Goal: Information Seeking & Learning: Learn about a topic

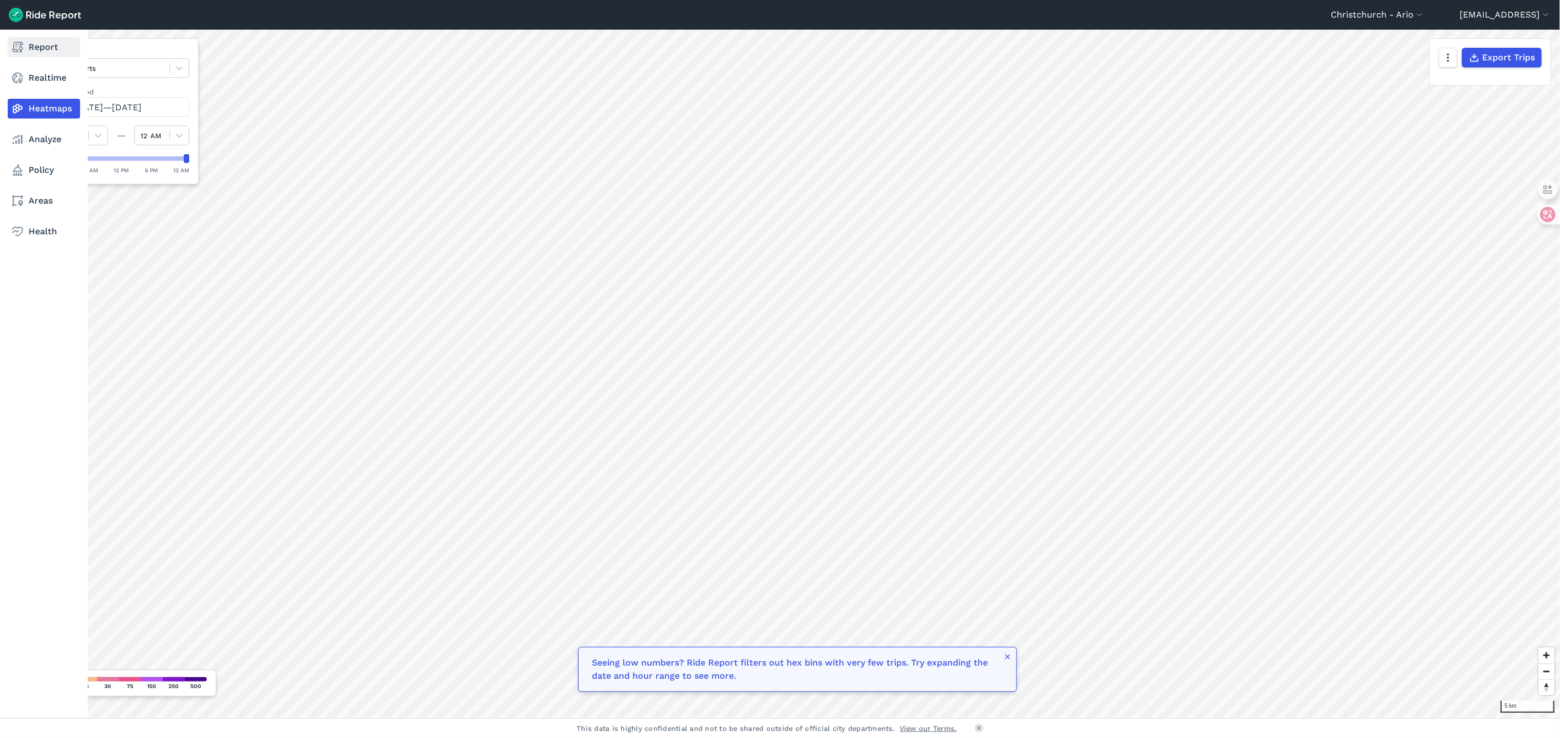
click at [48, 52] on link "Report" at bounding box center [44, 47] width 72 height 20
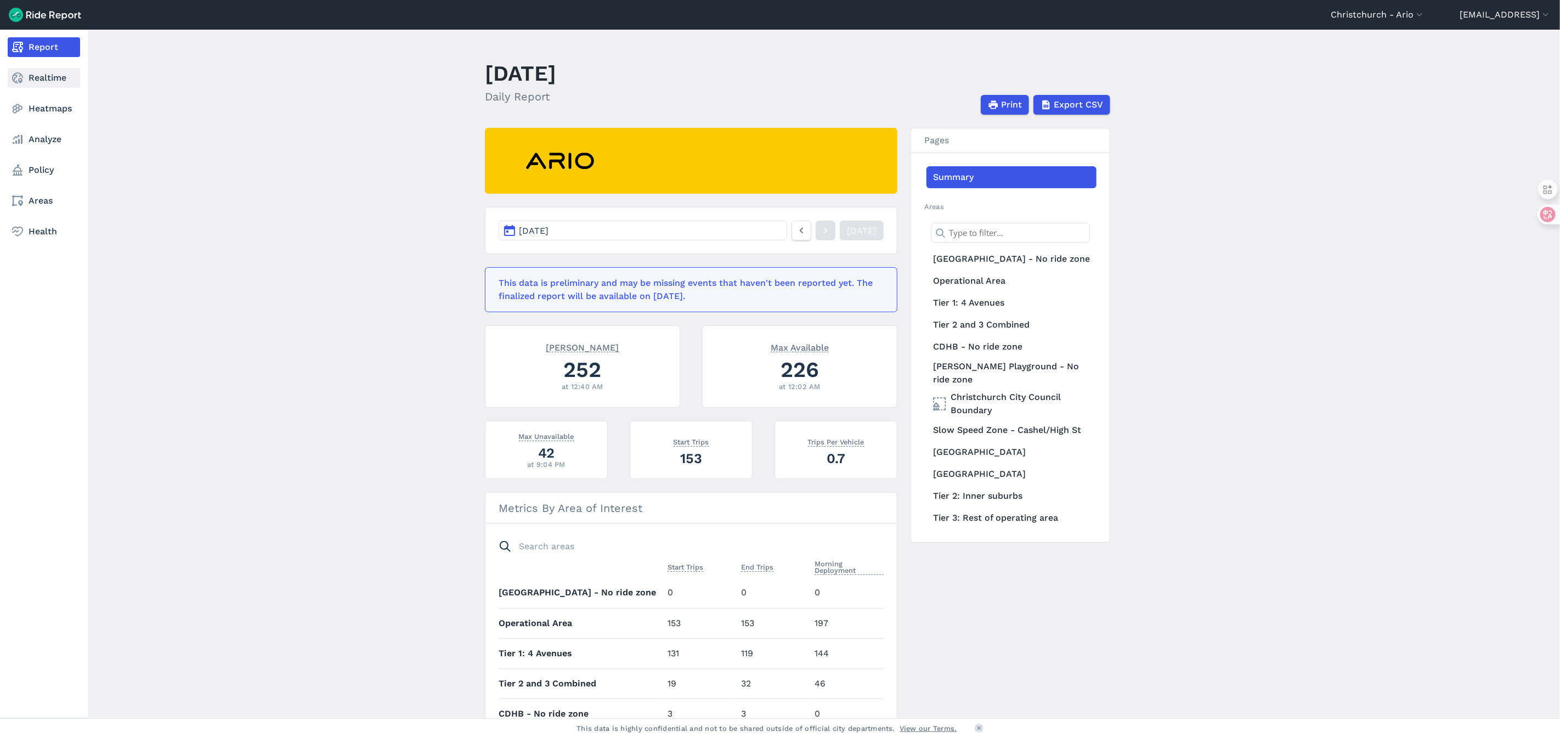
click at [57, 74] on link "Realtime" at bounding box center [44, 78] width 72 height 20
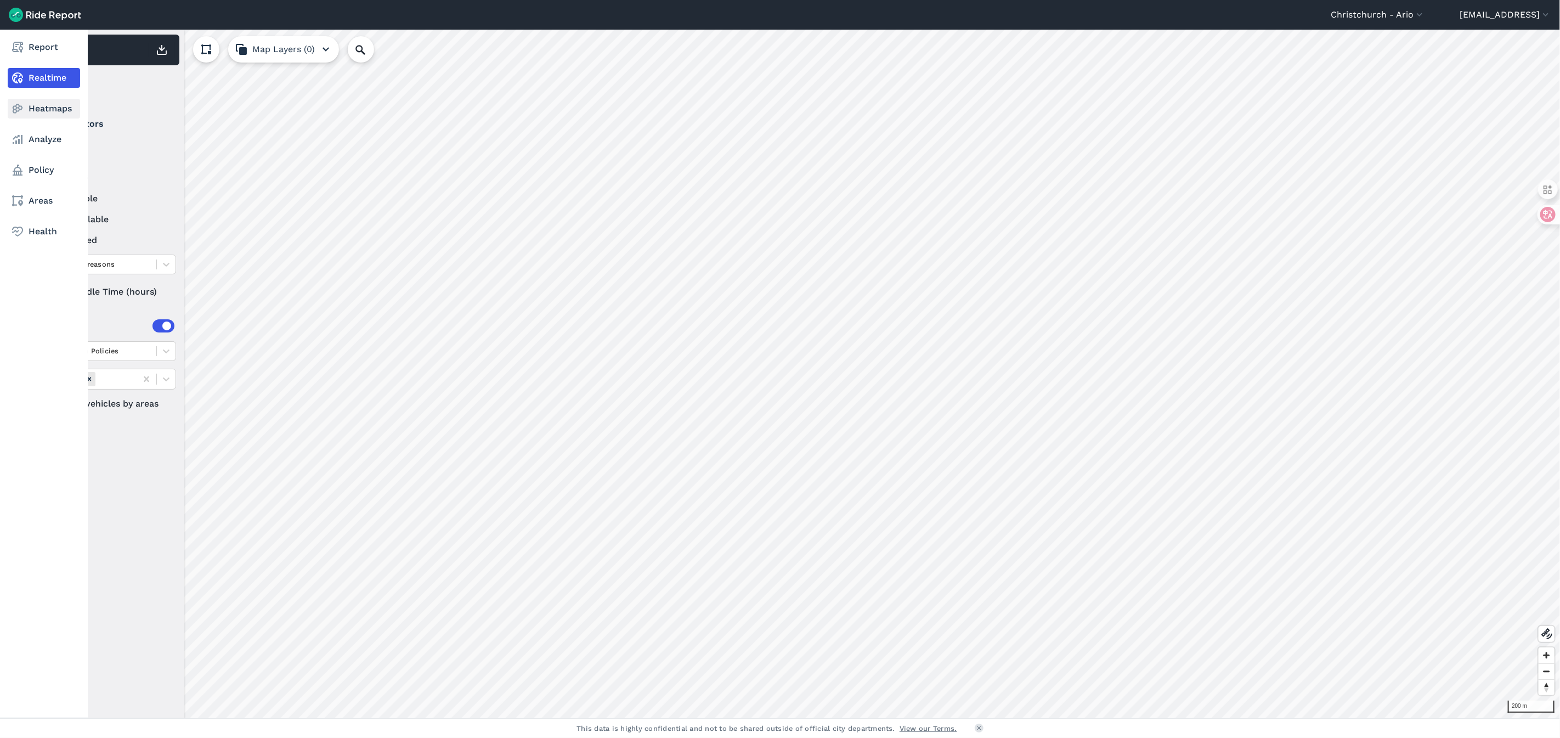
click at [69, 104] on link "Heatmaps" at bounding box center [44, 109] width 72 height 20
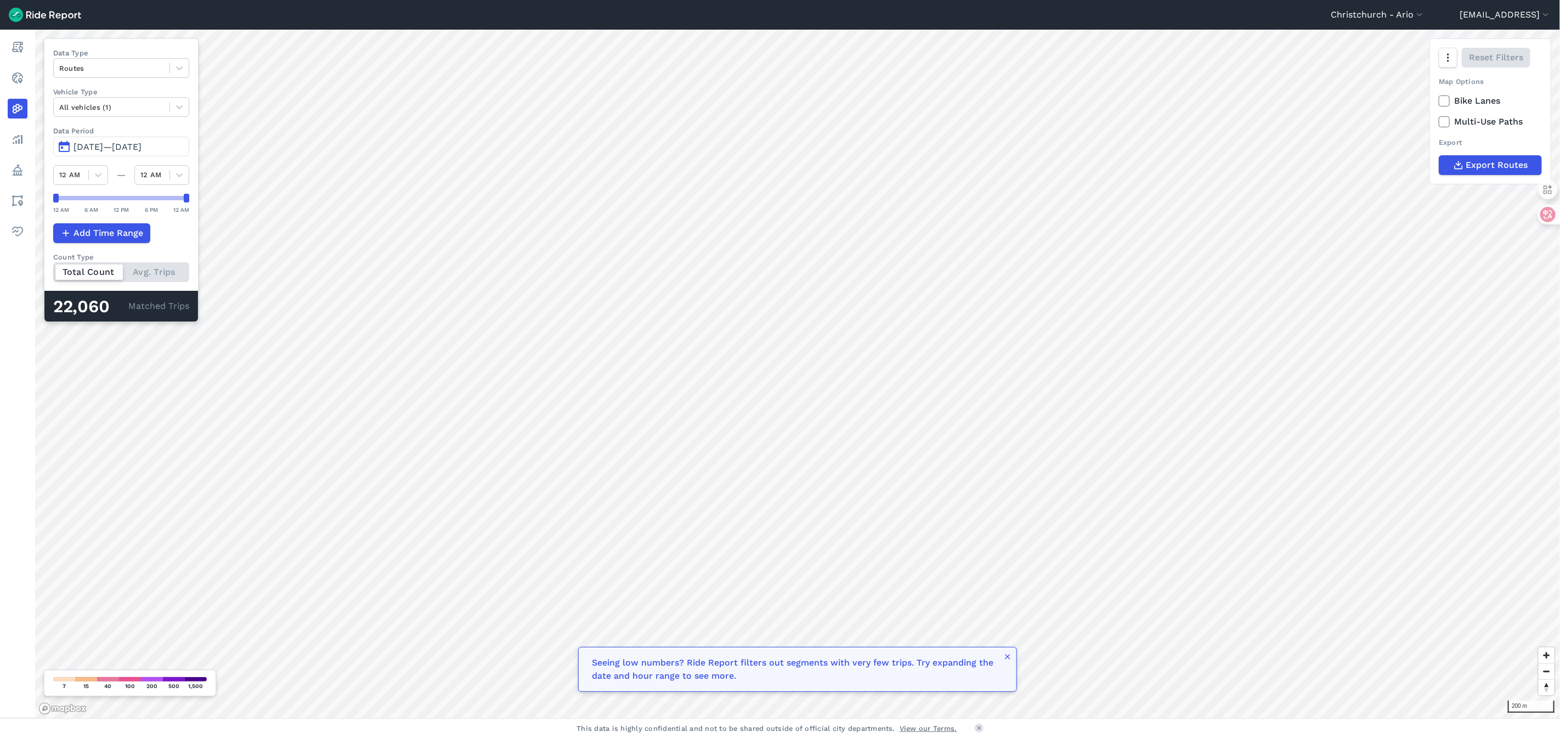
click at [1371, 23] on header "[GEOGRAPHIC_DATA] - Ario All Service Areas [GEOGRAPHIC_DATA] - [GEOGRAPHIC_DATA…" at bounding box center [780, 15] width 1560 height 30
click at [1372, 21] on header "[GEOGRAPHIC_DATA] - Ario All Service Areas [GEOGRAPHIC_DATA] - [GEOGRAPHIC_DATA…" at bounding box center [780, 15] width 1560 height 30
click at [1381, 19] on button "Christchurch - Ario" at bounding box center [1378, 14] width 94 height 13
click at [1329, 115] on link "Sydney - Ario" at bounding box center [1359, 119] width 118 height 18
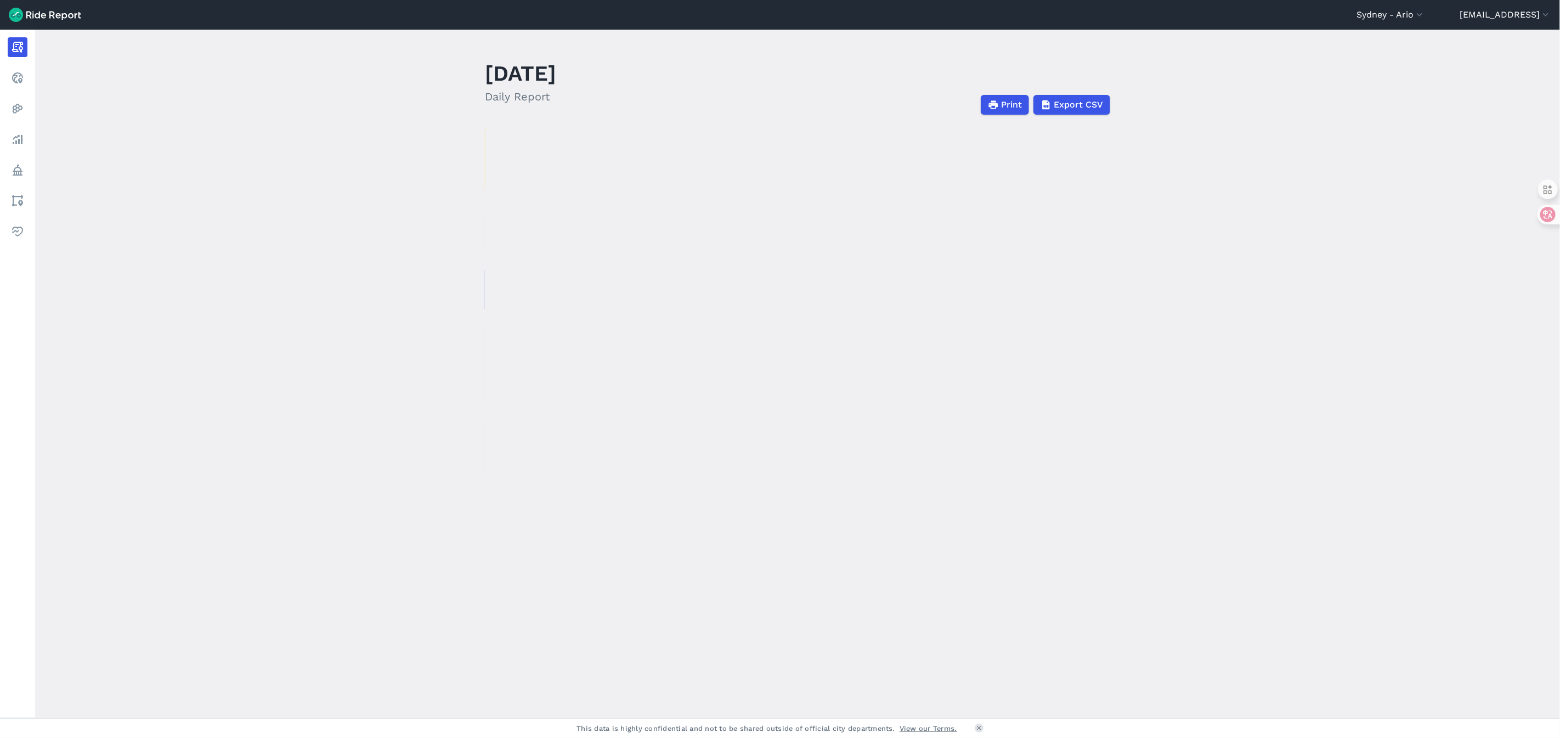
click at [1383, 22] on header "[GEOGRAPHIC_DATA] - Ario All Service Areas [GEOGRAPHIC_DATA] - [GEOGRAPHIC_DATA…" at bounding box center [780, 15] width 1560 height 30
click at [1381, 19] on button "Sydney - Ario" at bounding box center [1391, 14] width 69 height 13
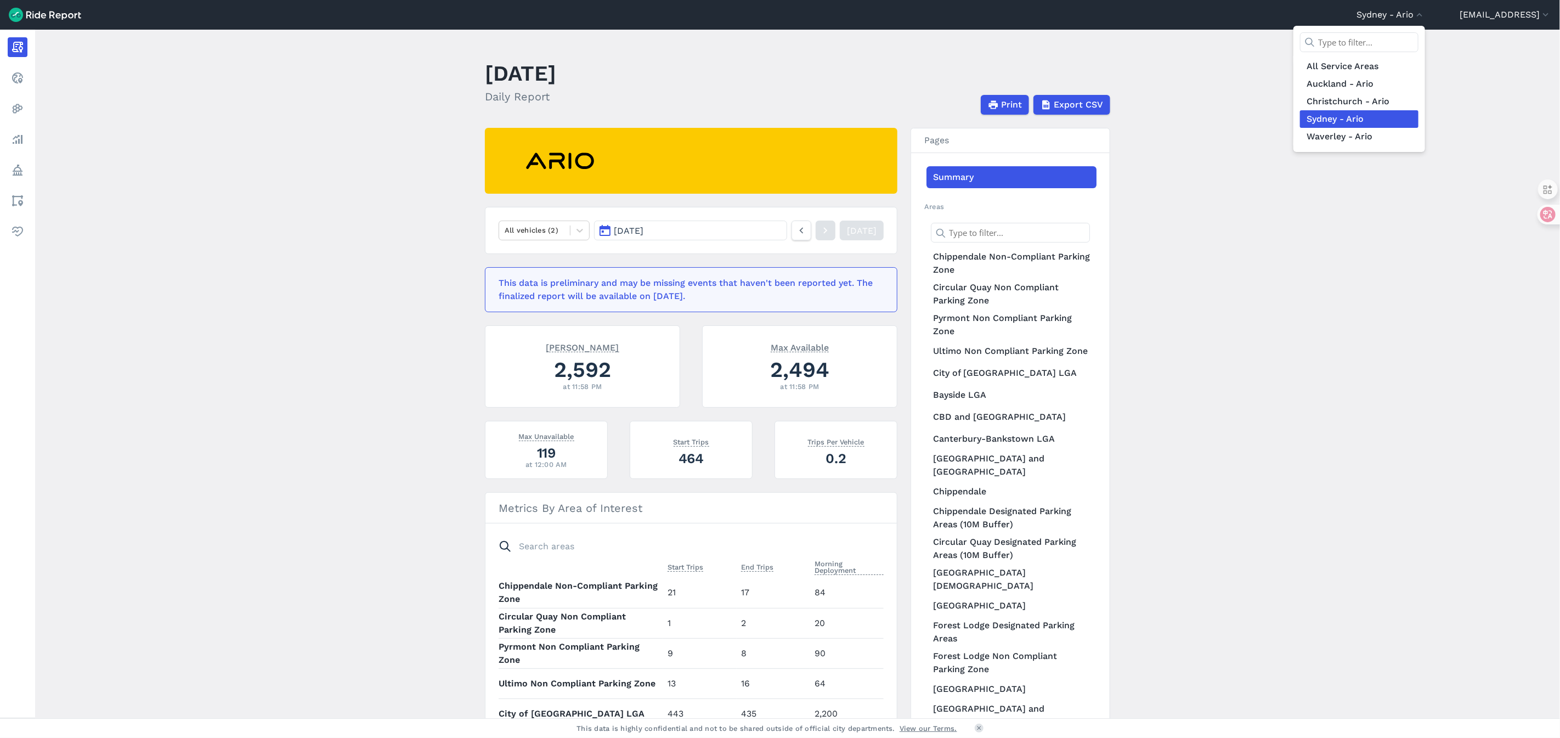
click at [372, 310] on div at bounding box center [780, 369] width 1560 height 738
click at [645, 236] on button "[DATE]" at bounding box center [690, 231] width 193 height 20
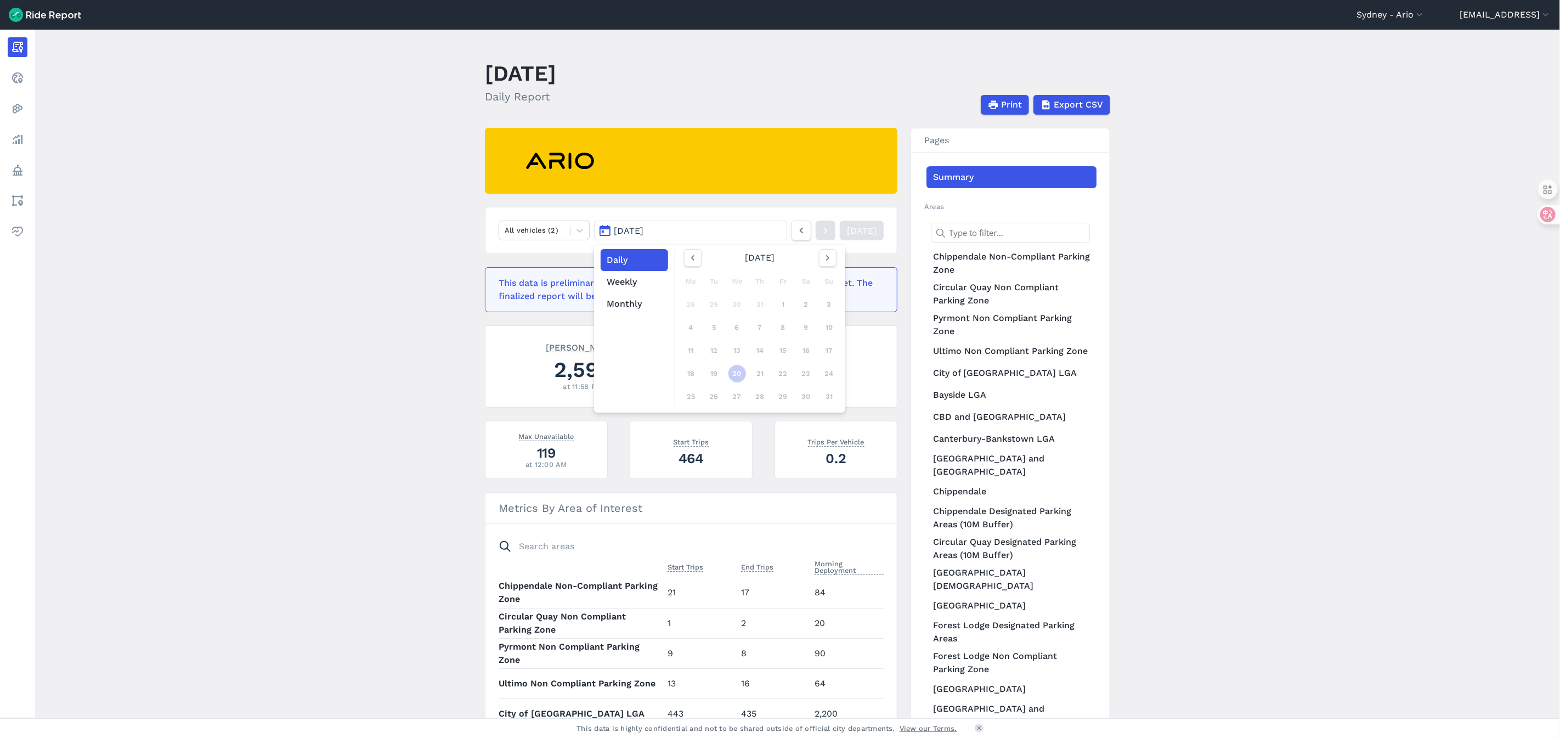
click at [410, 305] on main "[DATE] Daily Report Print Export CSV All vehicles (2) [DATE] Daily Weekly Month…" at bounding box center [797, 374] width 1525 height 688
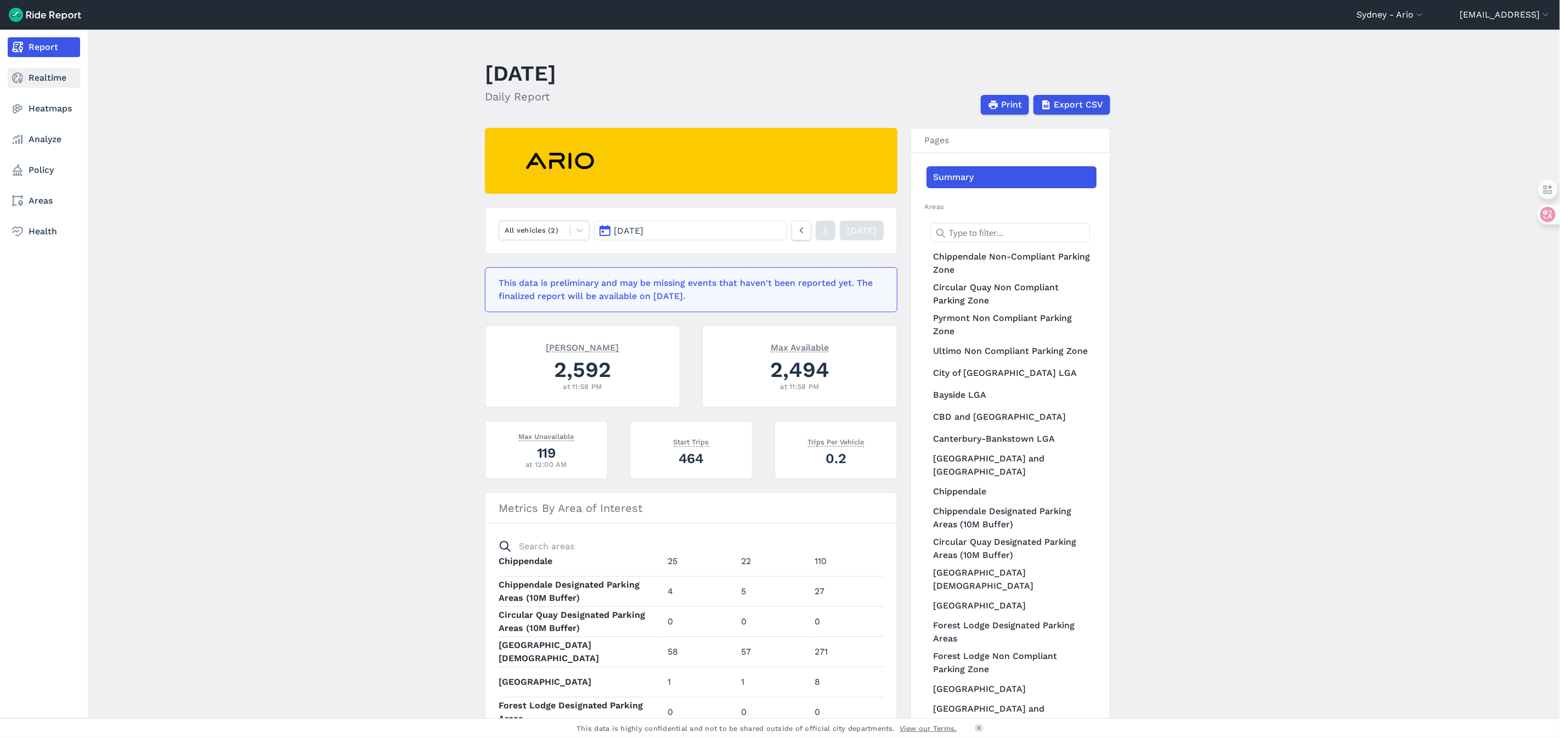
click at [21, 85] on link "Realtime" at bounding box center [44, 78] width 72 height 20
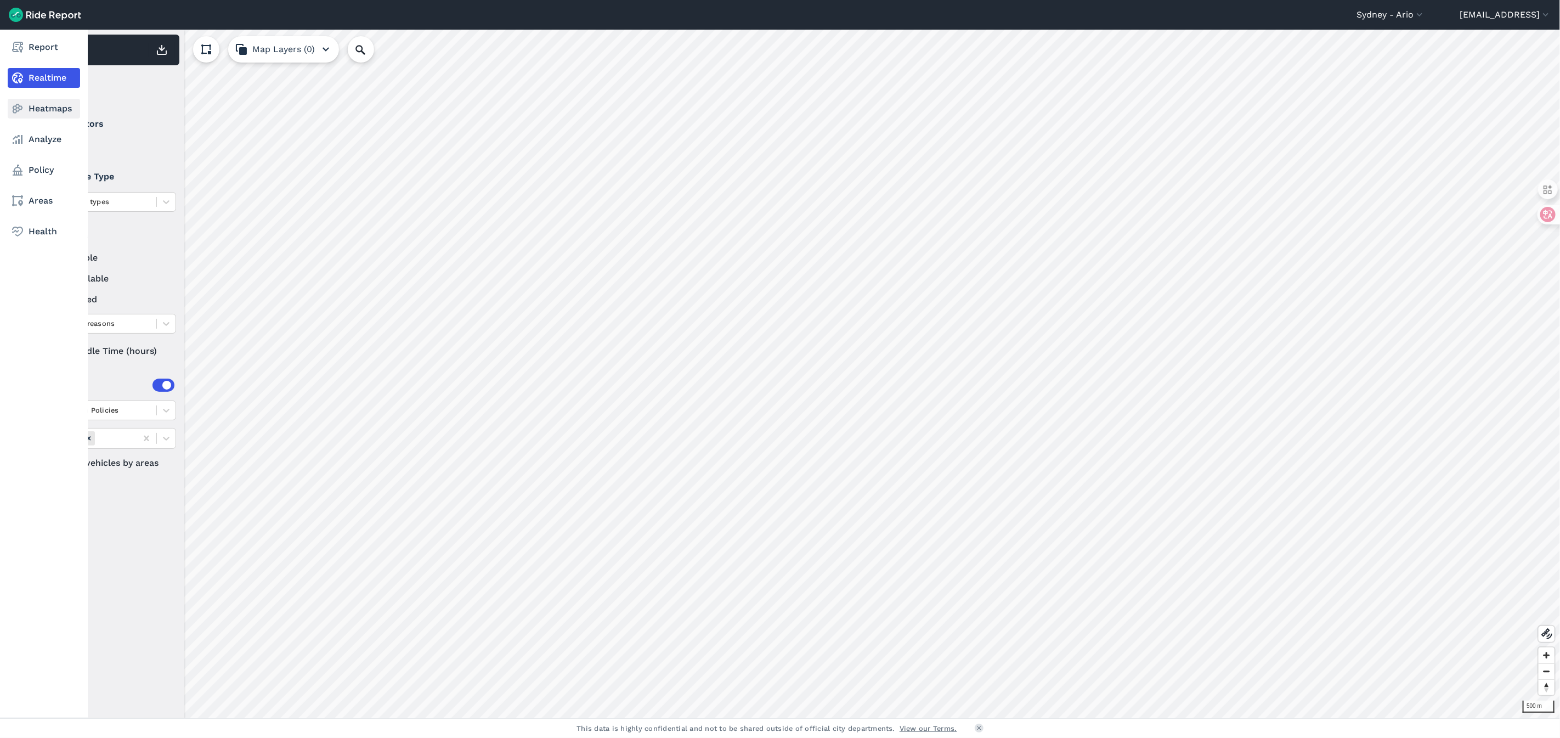
click at [24, 112] on link "Heatmaps" at bounding box center [44, 109] width 72 height 20
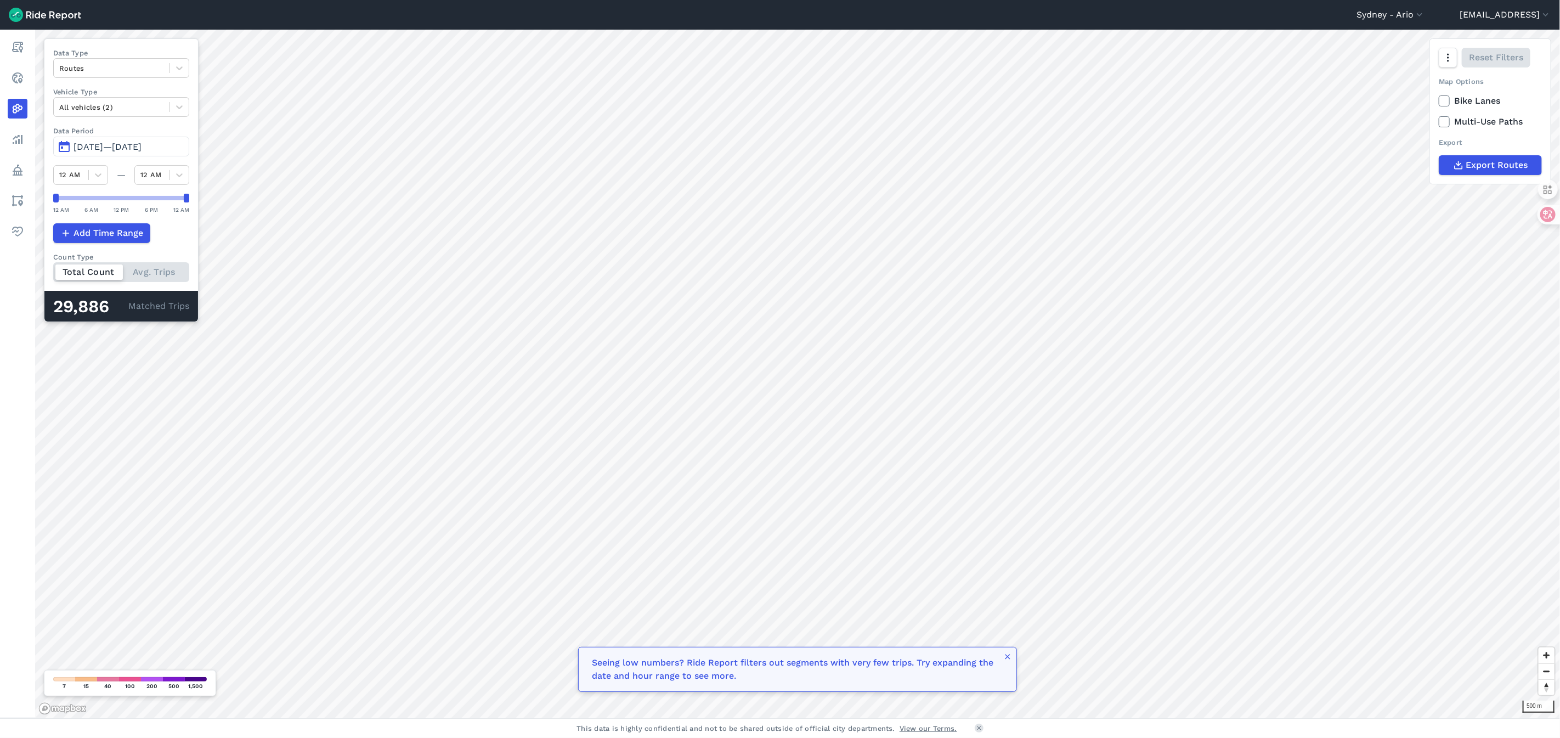
click at [130, 152] on button "[DATE]—[DATE]" at bounding box center [121, 147] width 136 height 20
click at [90, 142] on span "[DATE]—[DATE]" at bounding box center [108, 147] width 68 height 10
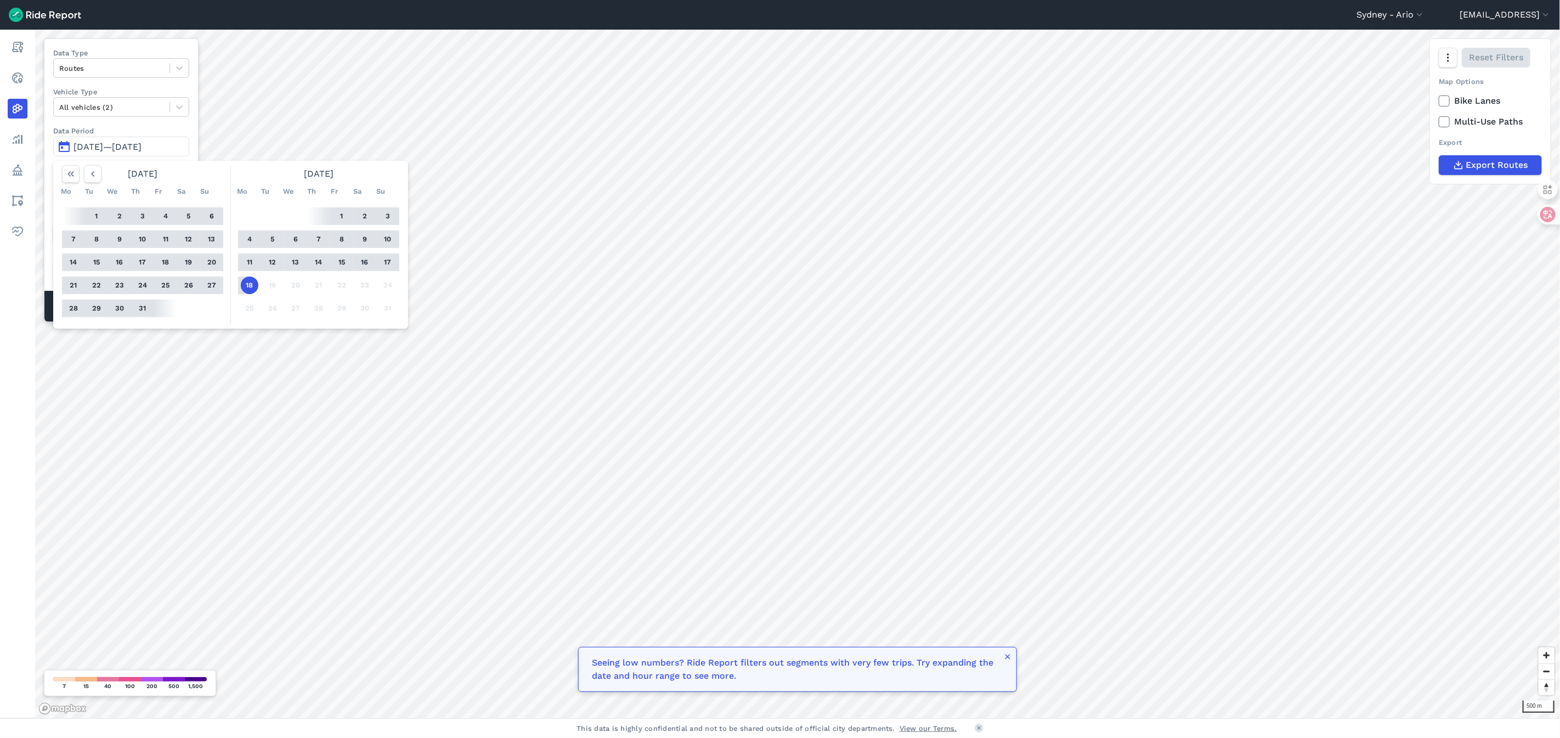
click at [341, 215] on button "1" at bounding box center [342, 216] width 18 height 18
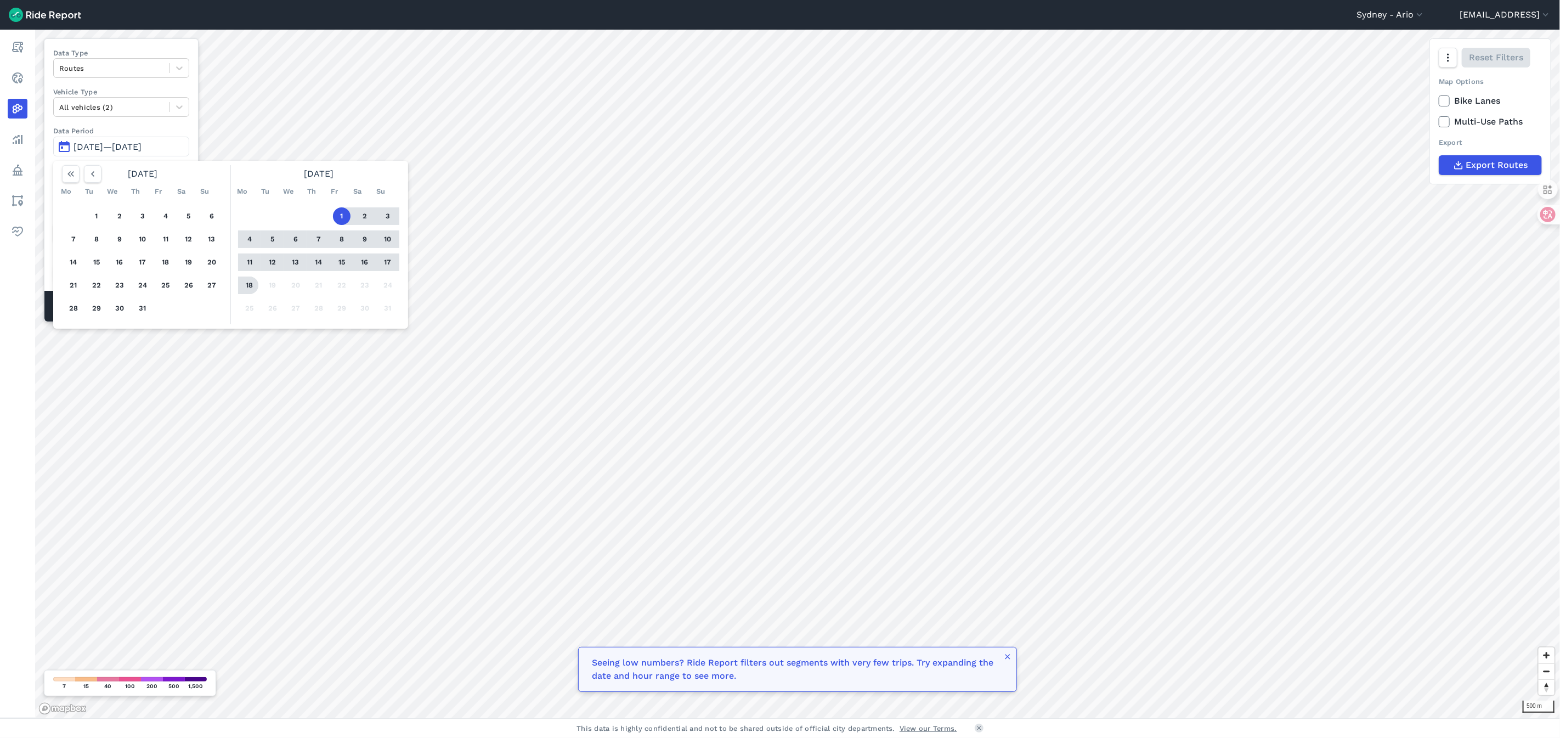
click at [246, 284] on button "18" at bounding box center [250, 285] width 18 height 18
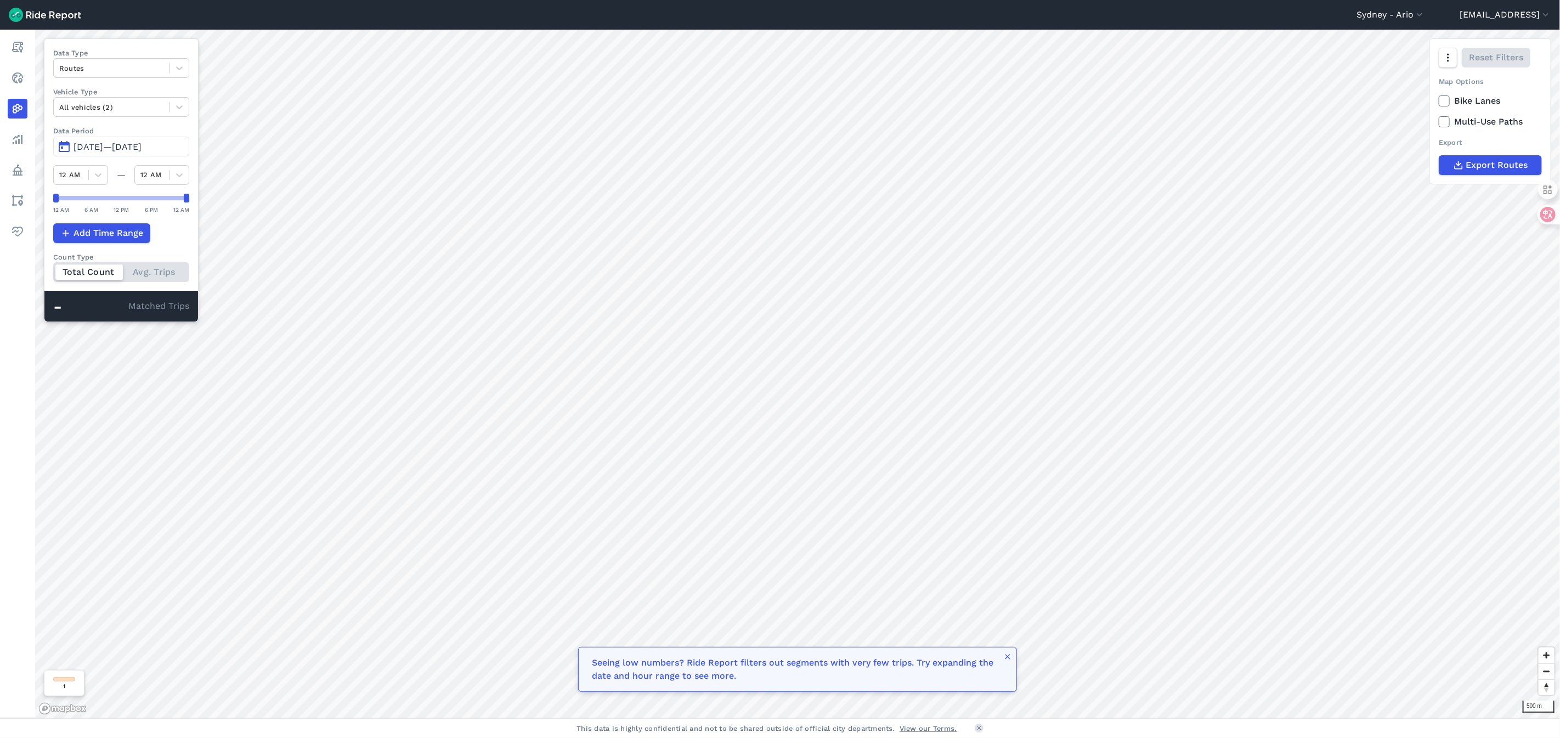
click at [139, 138] on button "[DATE]—[DATE]" at bounding box center [121, 147] width 136 height 20
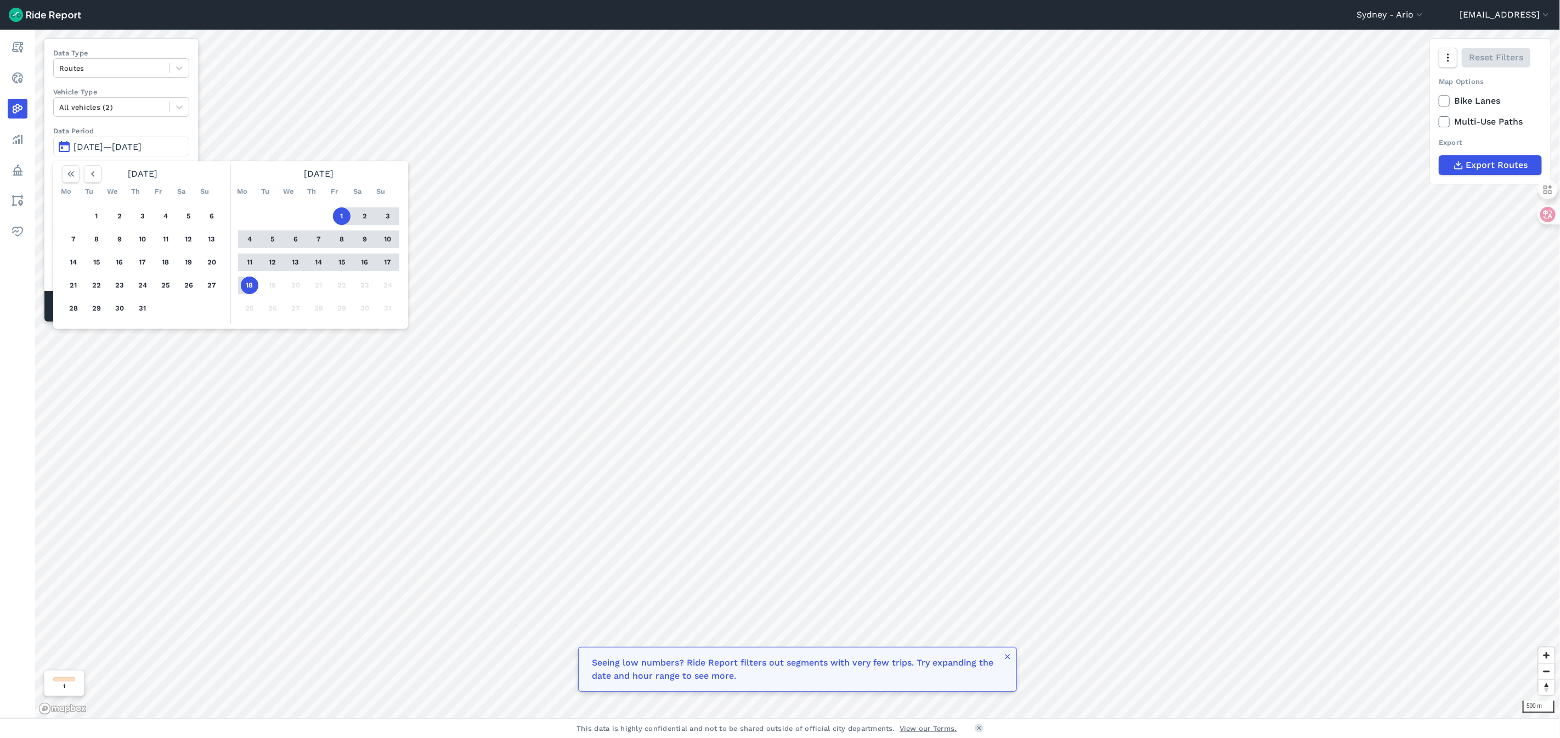
click at [104, 219] on div "1 2 3 4 5 6 7 8 9 10 11 12 13 14 15 16 17 18 19 20 21 22 23 24 25 26 27 28 29 3…" at bounding box center [143, 262] width 170 height 124
click at [97, 215] on button "1" at bounding box center [97, 216] width 18 height 18
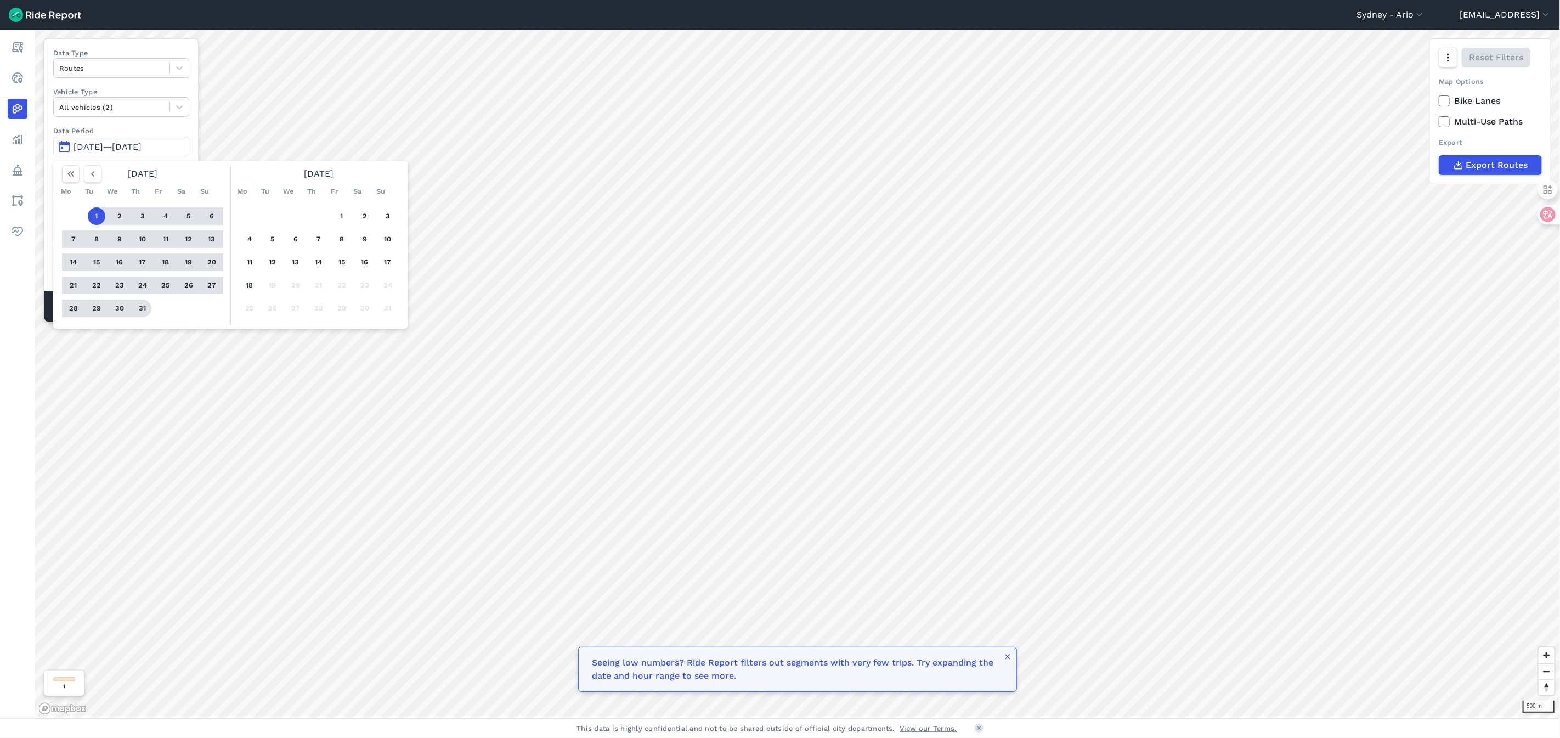
click at [143, 302] on button "31" at bounding box center [143, 309] width 18 height 18
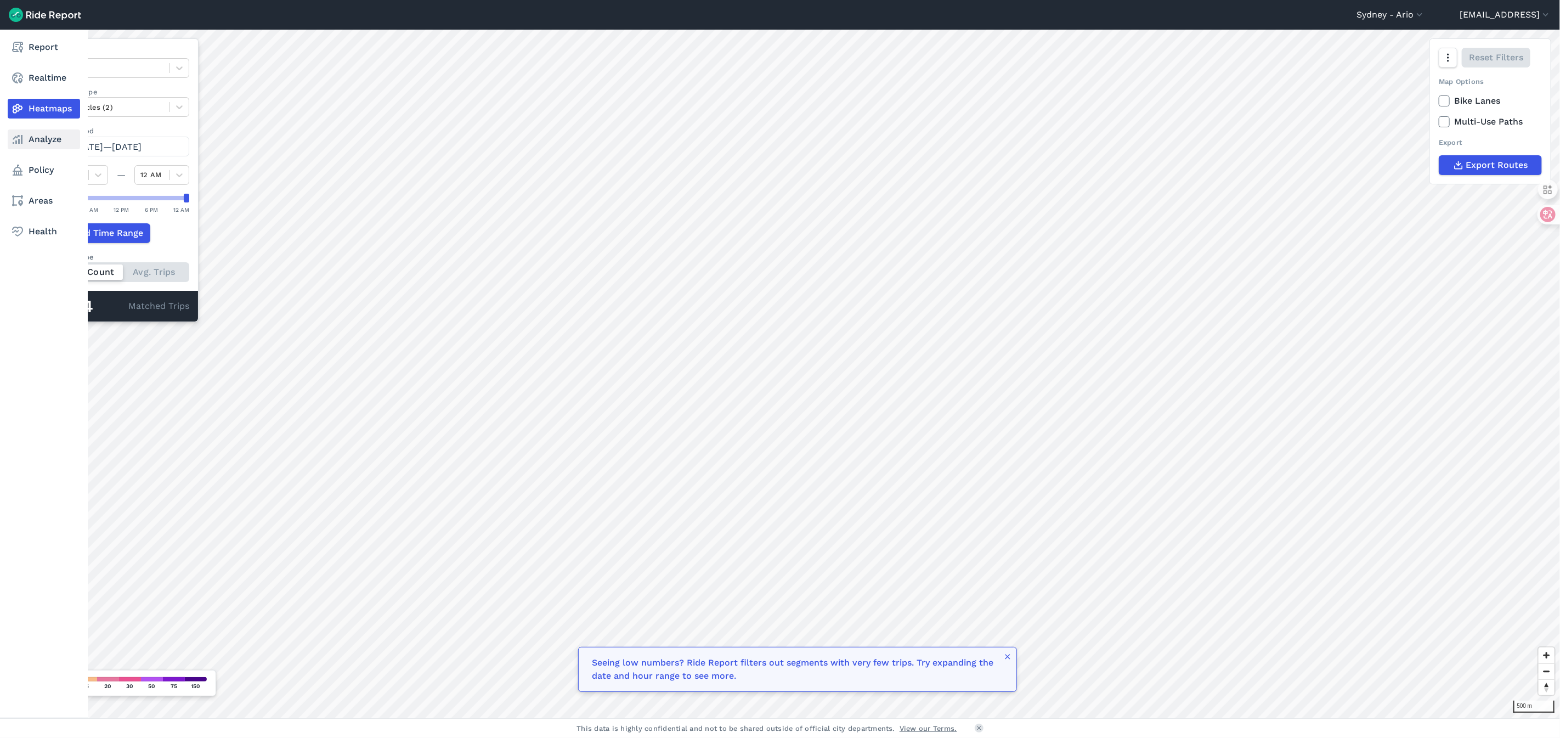
click at [21, 135] on use at bounding box center [18, 139] width 10 height 9
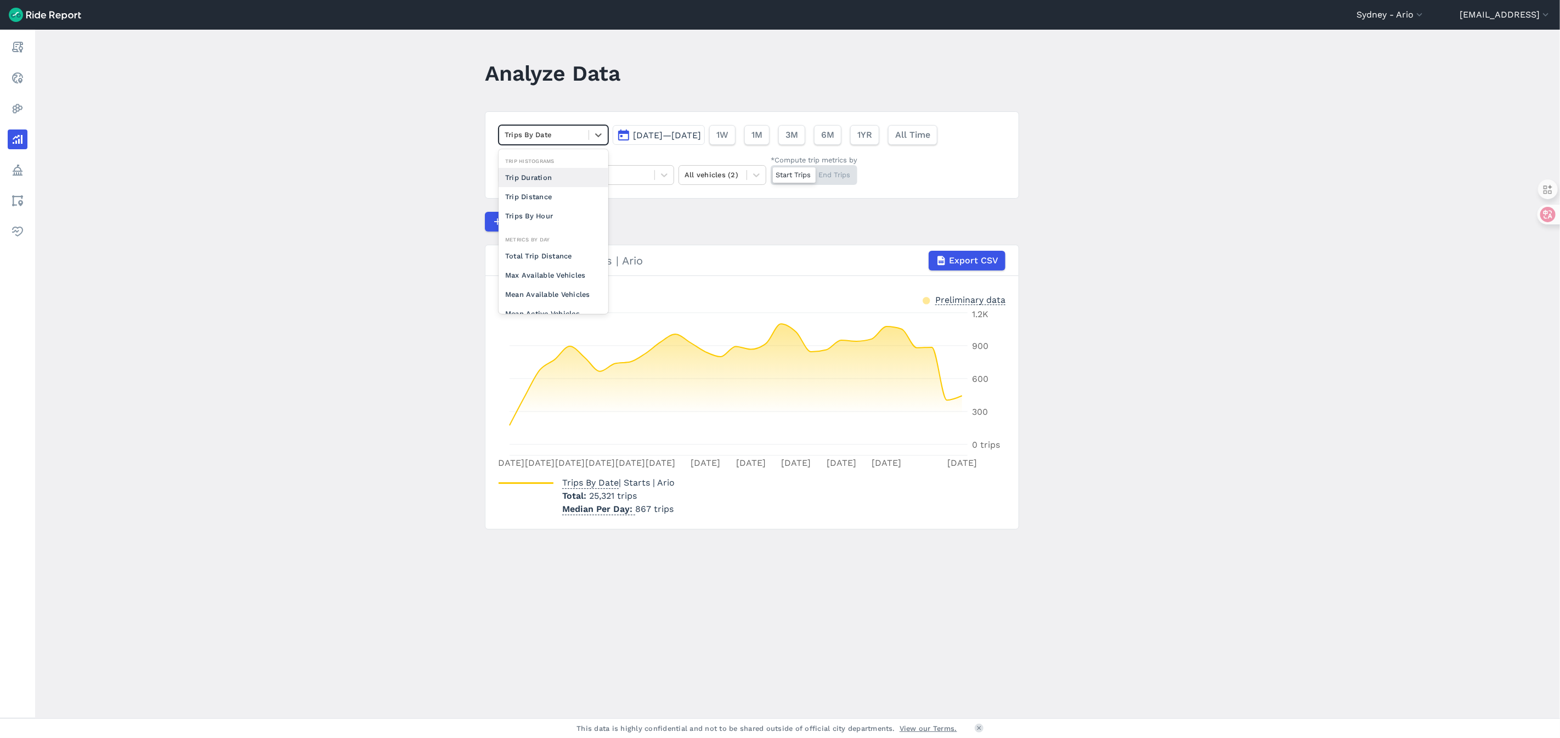
click at [530, 136] on div at bounding box center [544, 134] width 78 height 13
click at [385, 292] on main "Analyze Data Trips By Date [DATE]—[DATE] 1W 1M 3M 6M 1YR All Time Service Area …" at bounding box center [797, 374] width 1525 height 688
click at [559, 222] on span "Compare Metrics" at bounding box center [542, 221] width 74 height 13
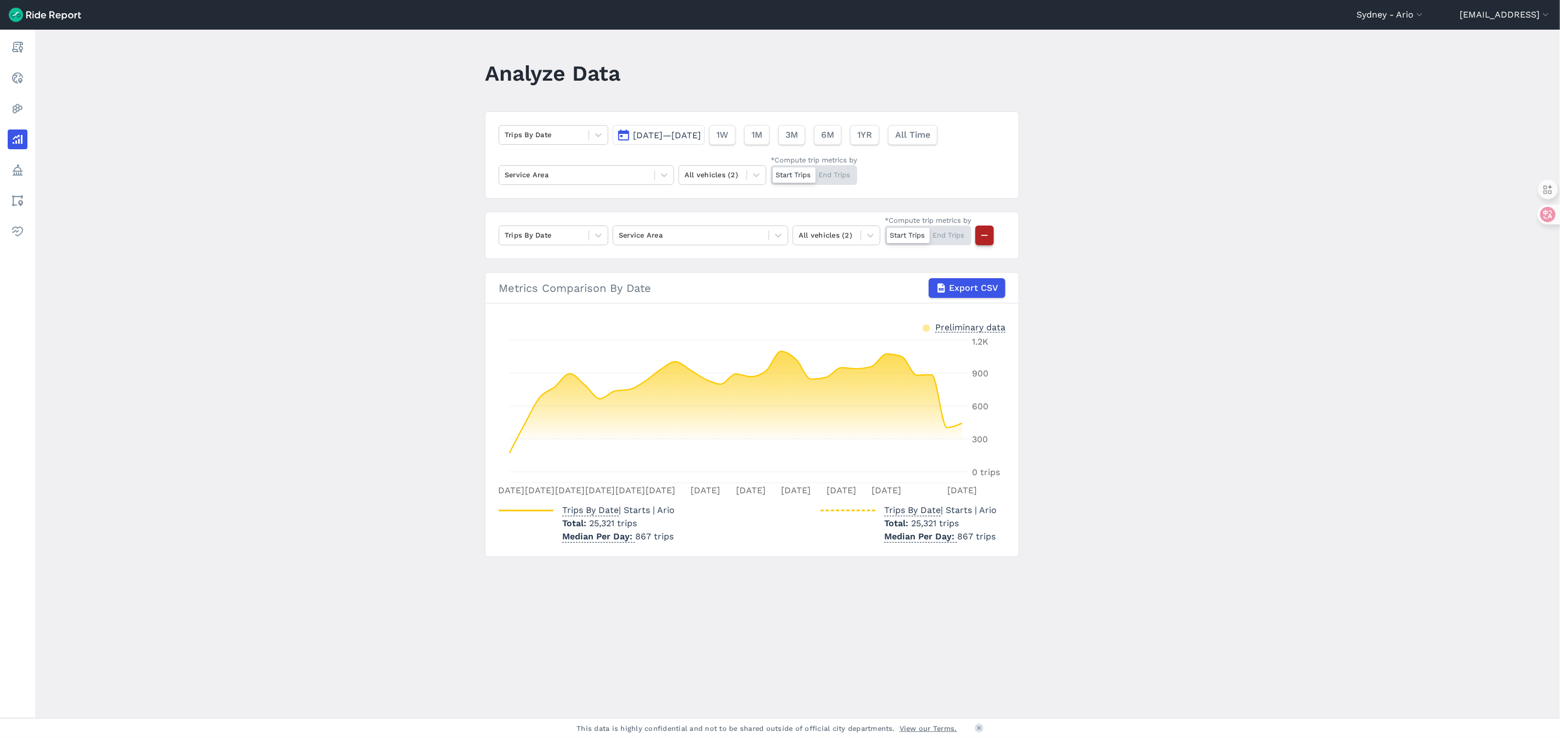
click at [984, 235] on icon "button" at bounding box center [984, 235] width 11 height 11
